Goal: Transaction & Acquisition: Download file/media

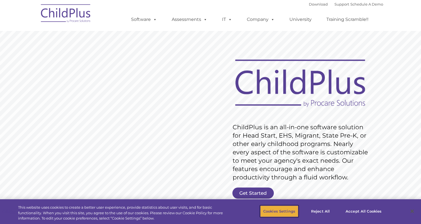
click at [292, 210] on button "Cookies Settings" at bounding box center [279, 211] width 38 height 12
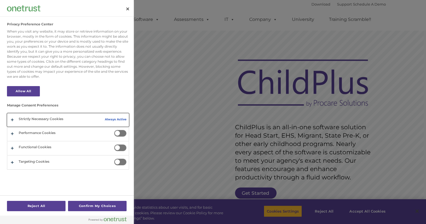
click at [12, 120] on button "Privacy Preference Center" at bounding box center [67, 119] width 121 height 13
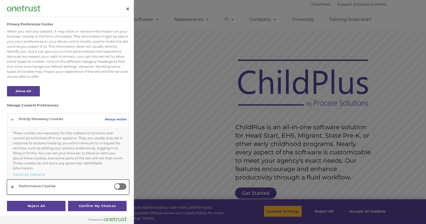
click at [12, 186] on button "Privacy Preference Center" at bounding box center [67, 187] width 121 height 14
click at [132, 184] on div "Privacy Preference Center When you visit any website, it may store or retrieve …" at bounding box center [67, 112] width 134 height 224
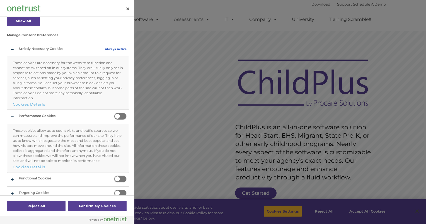
scroll to position [76, 0]
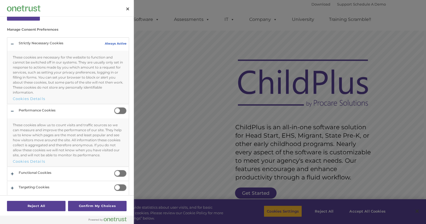
click at [121, 111] on span "Privacy Preference Center" at bounding box center [120, 110] width 13 height 7
click at [114, 107] on input "Performance Cookies" at bounding box center [114, 107] width 0 height 0
click at [13, 172] on button "Privacy Preference Center" at bounding box center [67, 174] width 121 height 14
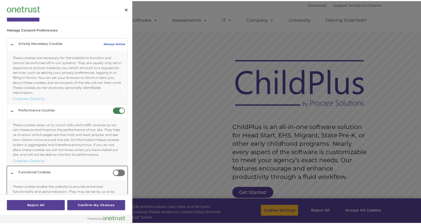
scroll to position [114, 0]
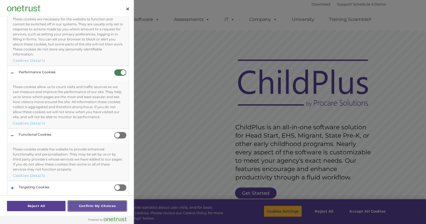
click at [92, 206] on button "Confirm My Choices" at bounding box center [97, 206] width 58 height 10
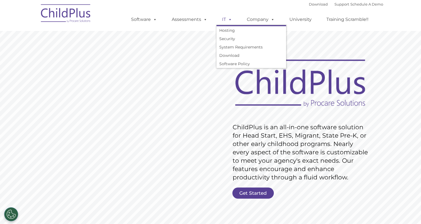
click at [228, 19] on span at bounding box center [229, 19] width 6 height 5
click at [227, 56] on link "Download" at bounding box center [252, 55] width 70 height 8
